Goal: Task Accomplishment & Management: Use online tool/utility

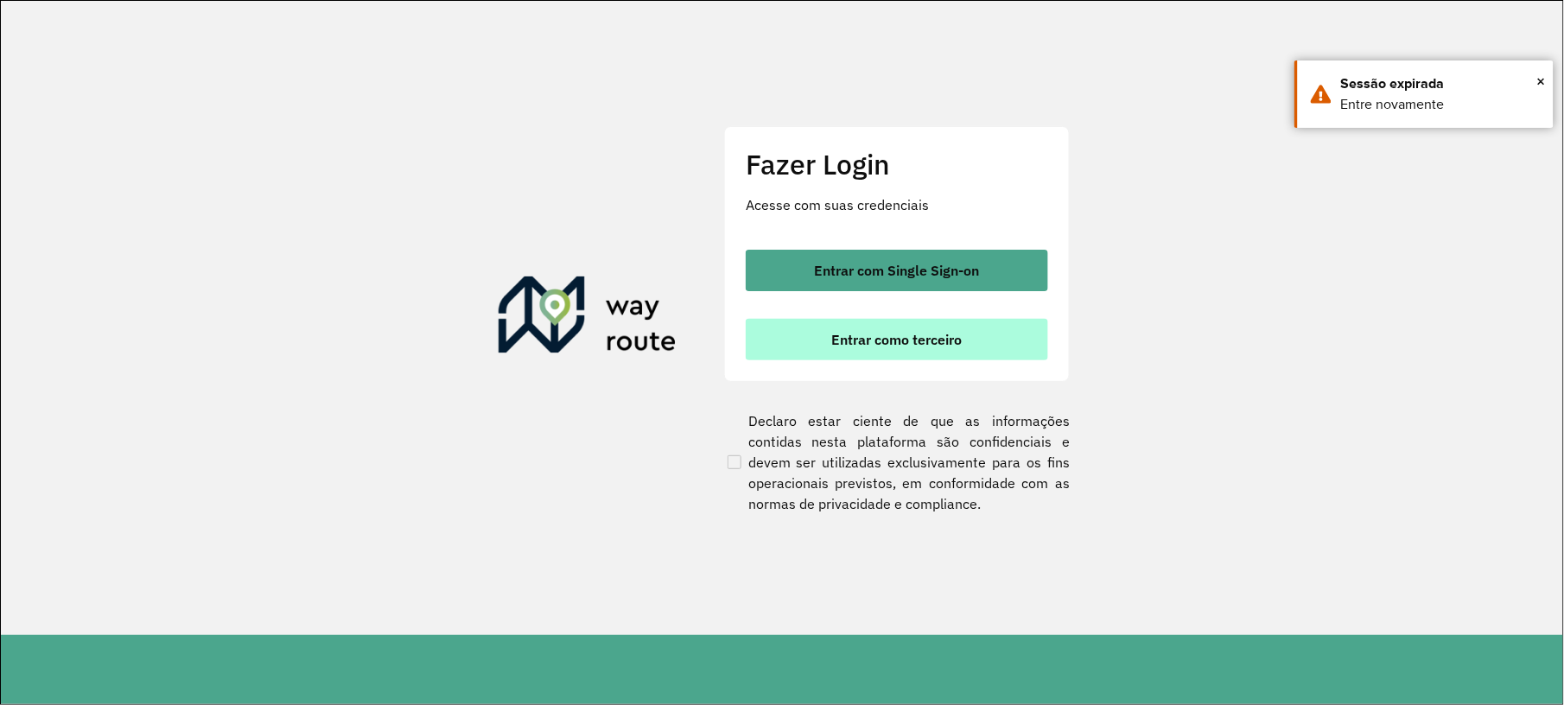
click at [883, 333] on span "Entrar como terceiro" at bounding box center [897, 340] width 131 height 14
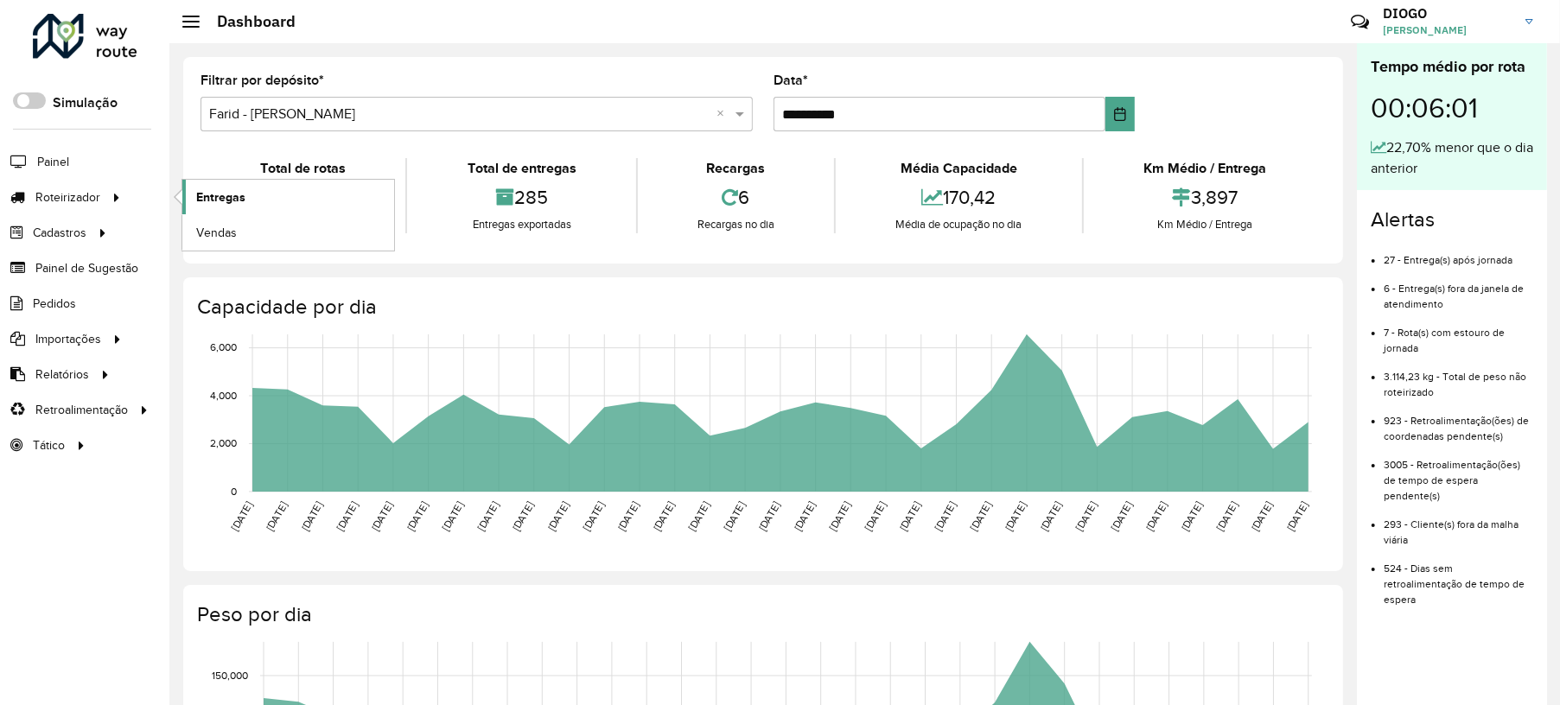
click at [225, 197] on span "Entregas" at bounding box center [220, 197] width 49 height 18
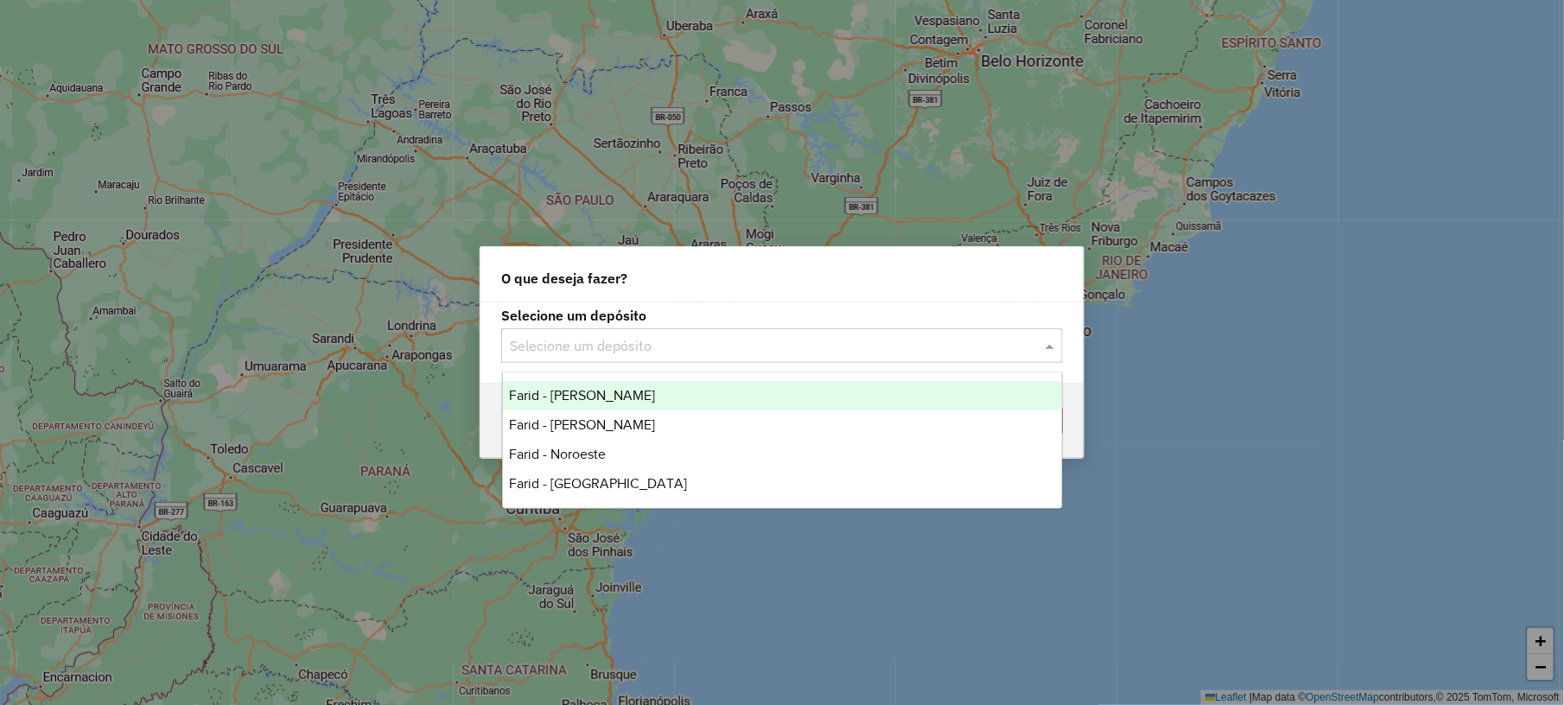
click at [532, 342] on input "text" at bounding box center [765, 346] width 510 height 21
click at [569, 389] on span "Farid - [PERSON_NAME]" at bounding box center [583, 395] width 146 height 15
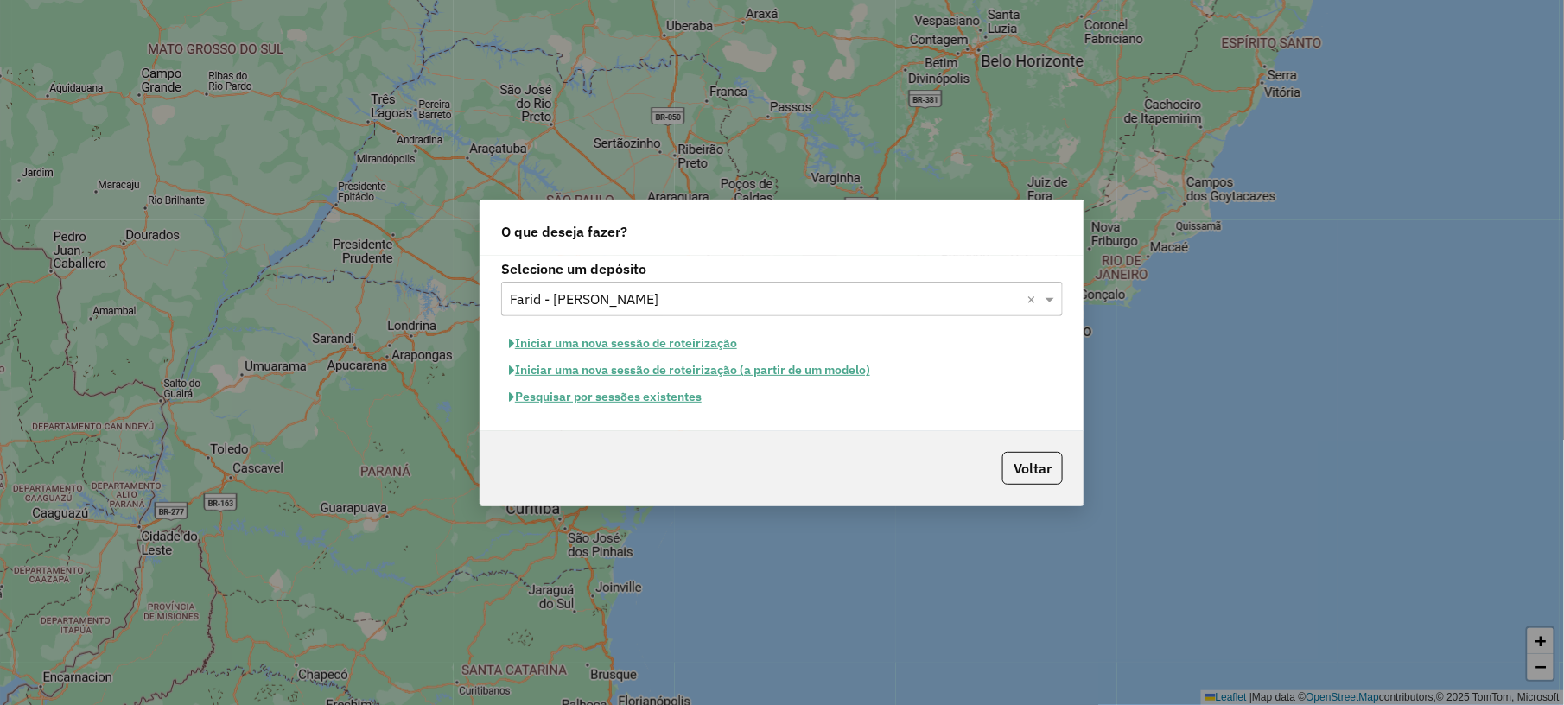
click at [615, 387] on button "Pesquisar por sessões existentes" at bounding box center [605, 397] width 208 height 27
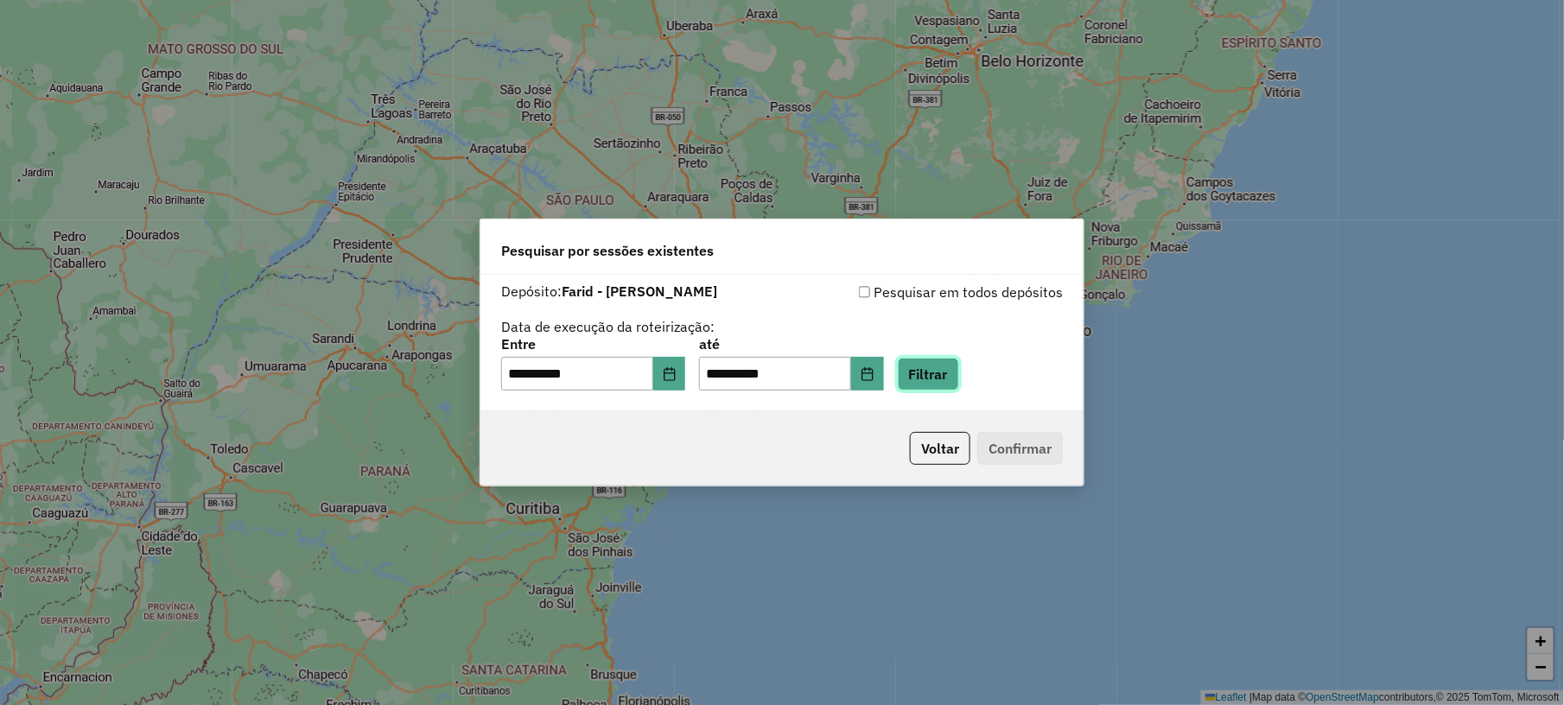
click at [951, 365] on button "Filtrar" at bounding box center [928, 374] width 61 height 33
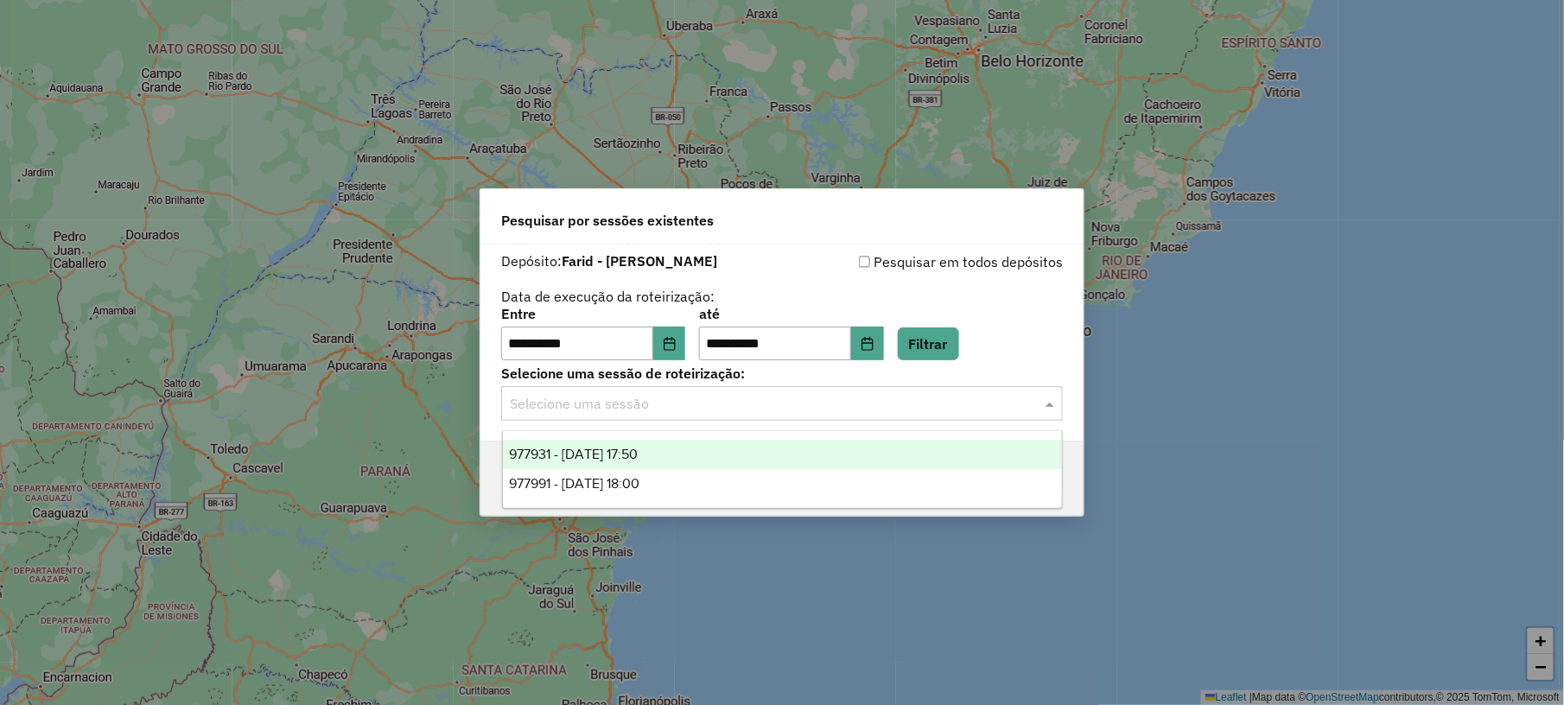
click at [797, 409] on input "text" at bounding box center [765, 404] width 510 height 21
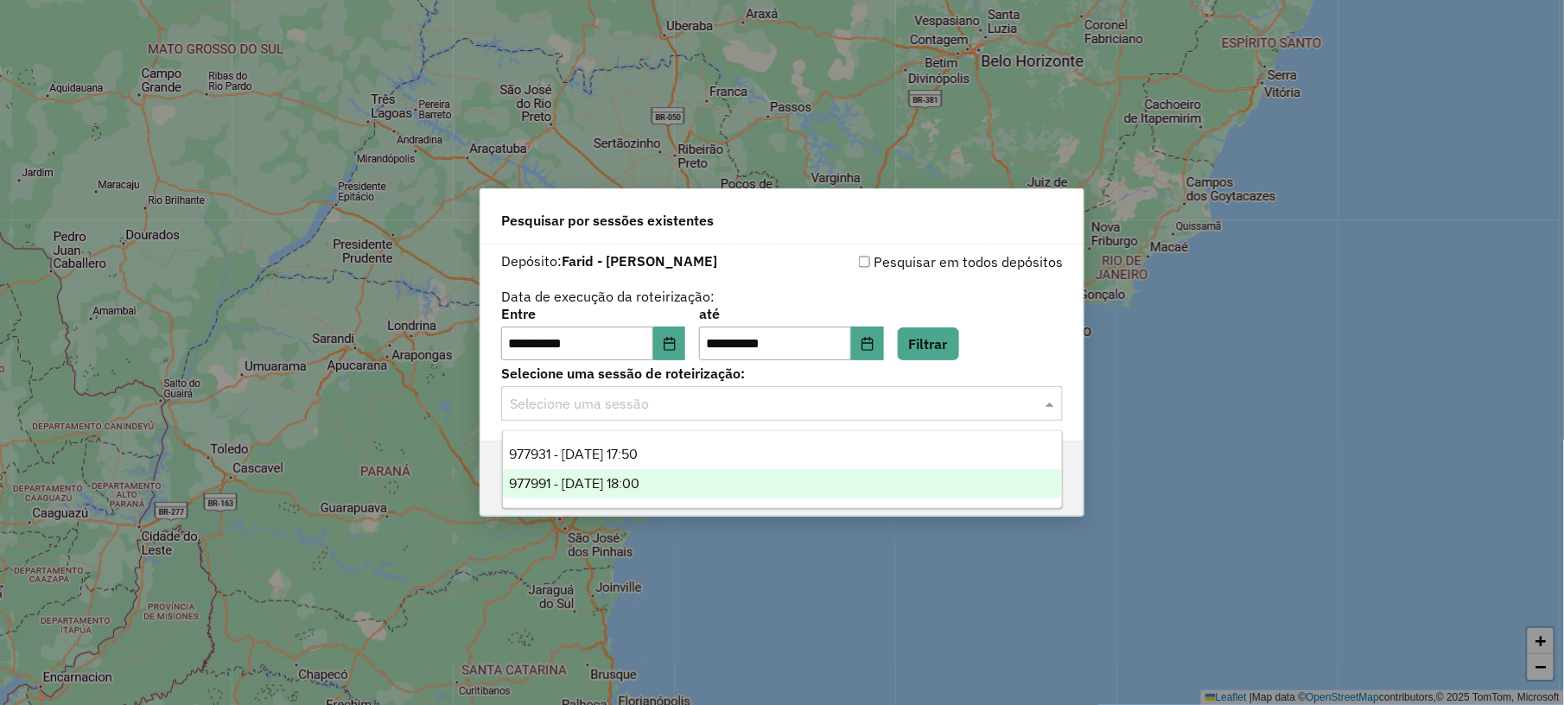
click at [688, 484] on div "977991 - 12/08/2025 18:00" at bounding box center [782, 483] width 559 height 29
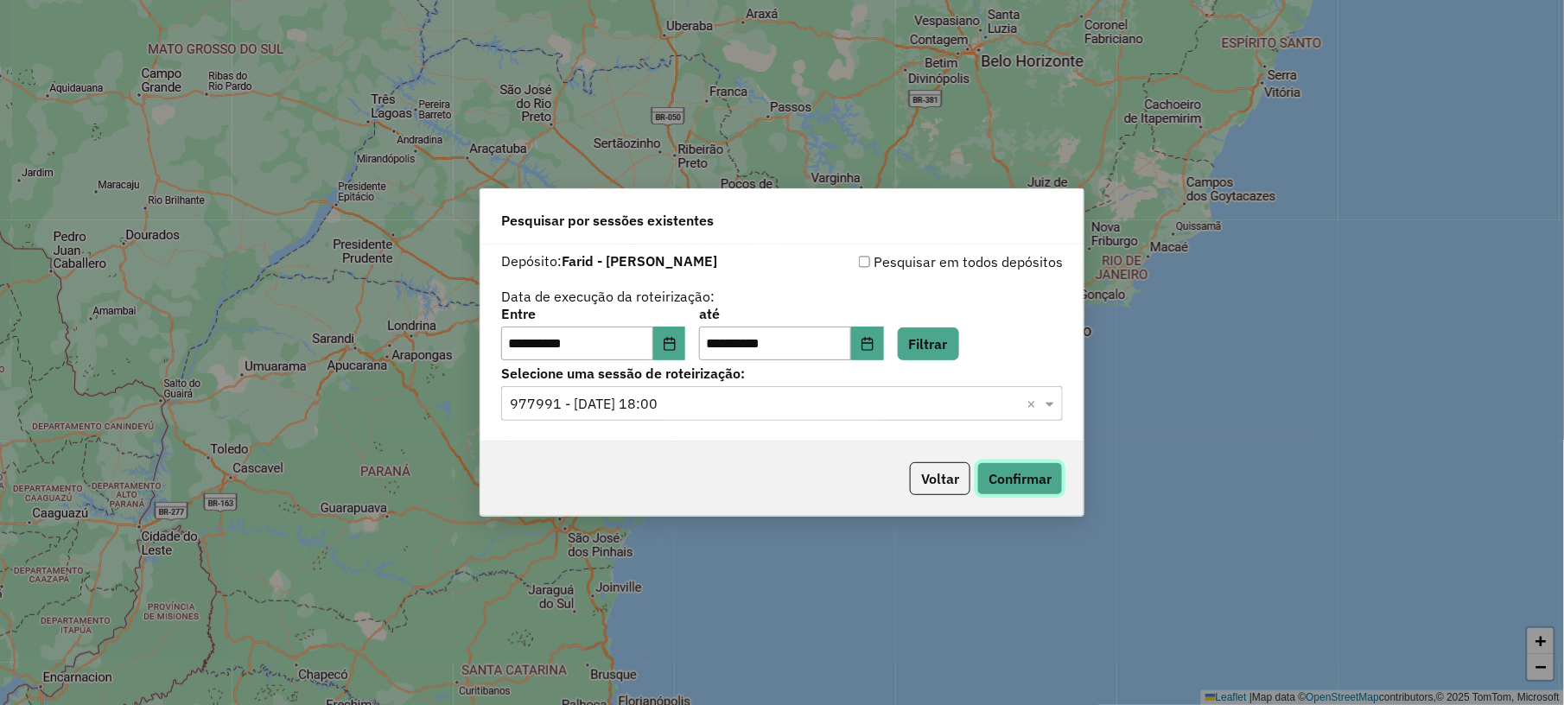
click at [1024, 494] on button "Confirmar" at bounding box center [1021, 478] width 86 height 33
